Goal: Information Seeking & Learning: Find contact information

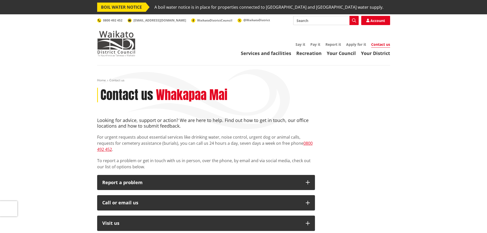
click at [380, 44] on link "Contact us" at bounding box center [380, 45] width 19 height 6
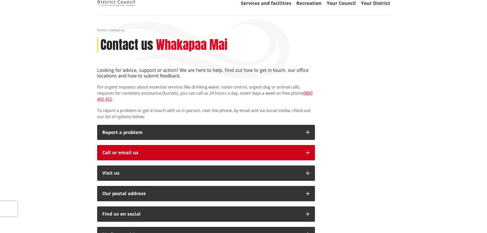
scroll to position [51, 0]
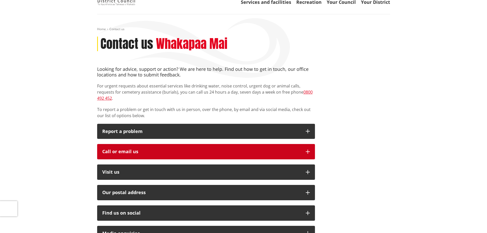
click at [309, 150] on icon "button" at bounding box center [308, 152] width 4 height 4
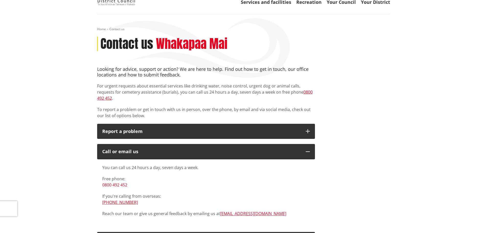
click at [120, 182] on link "0800 492 452" at bounding box center [114, 185] width 25 height 6
click at [308, 2] on link "Recreation" at bounding box center [308, 2] width 25 height 6
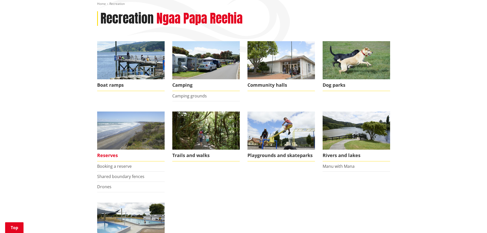
scroll to position [77, 0]
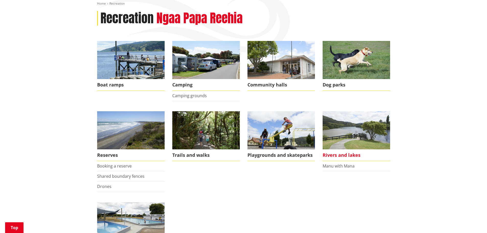
click at [337, 156] on span "Rivers and lakes" at bounding box center [356, 155] width 67 height 12
